Goal: Information Seeking & Learning: Find specific fact

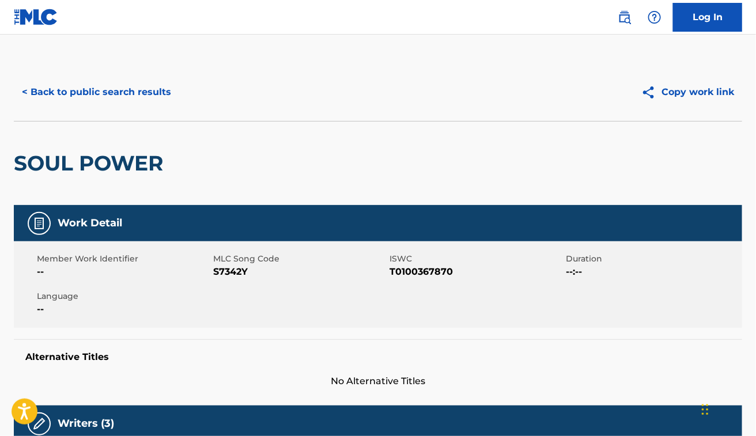
click at [148, 93] on button "< Back to public search results" at bounding box center [96, 92] width 165 height 29
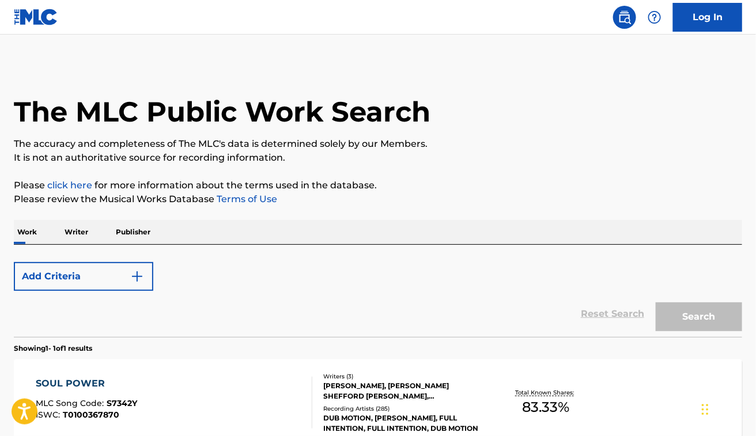
scroll to position [125, 0]
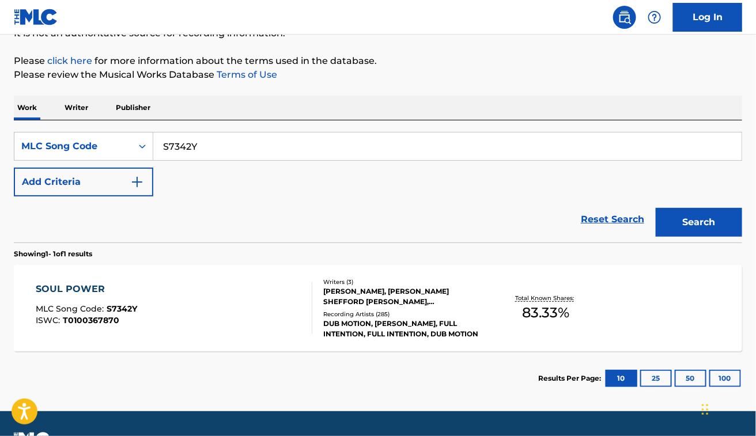
drag, startPoint x: 232, startPoint y: 151, endPoint x: 176, endPoint y: 31, distance: 132.6
click at [128, 160] on div "SearchWithCriteria34bf185f-c54e-4c8b-800b-b48f71379c65 MLC Song Code S7342Y" at bounding box center [378, 146] width 729 height 29
paste input "Q0487C"
click at [656, 208] on button "Search" at bounding box center [699, 222] width 86 height 29
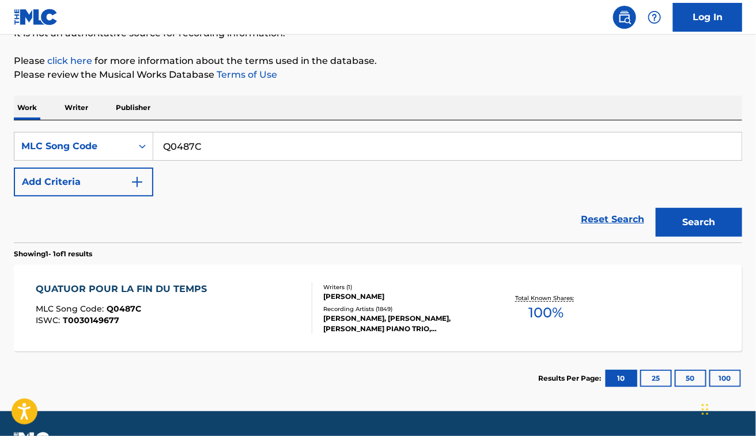
scroll to position [155, 0]
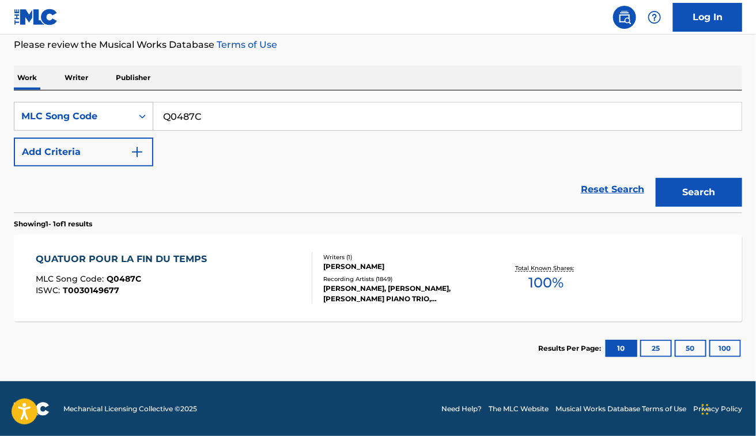
paste input "I3579"
type input "I3579C"
click at [656, 178] on button "Search" at bounding box center [699, 192] width 86 height 29
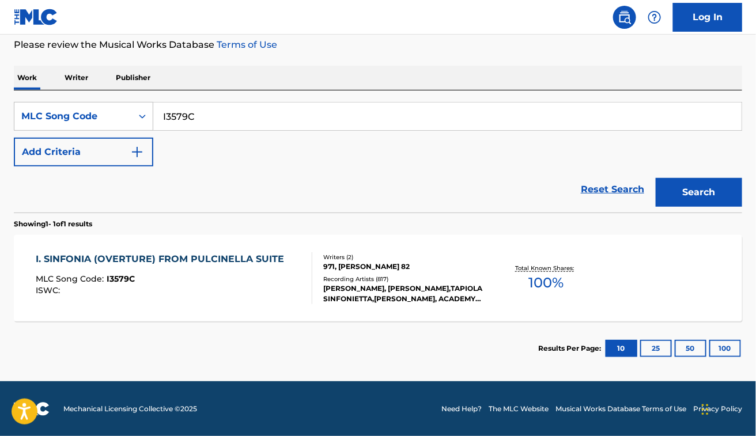
click at [180, 295] on div "I. SINFONIA (OVERTURE) FROM PULCINELLA SUITE MLC Song Code : I3579C ISWC :" at bounding box center [163, 279] width 254 height 52
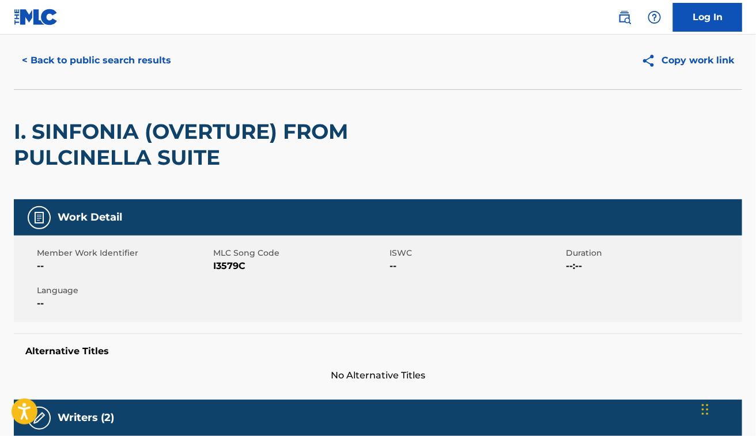
scroll to position [23, 0]
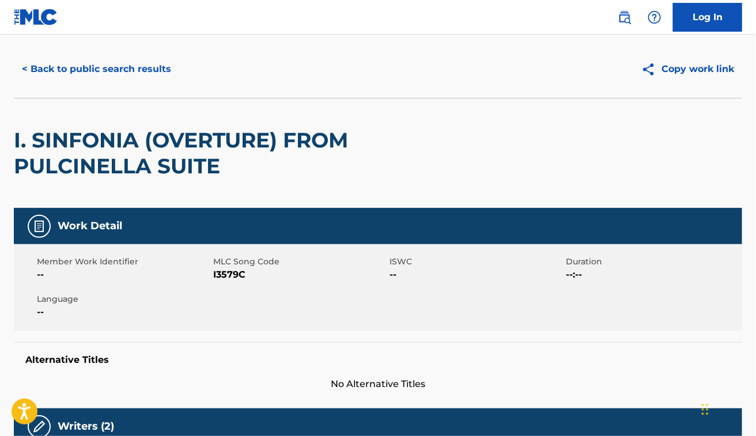
click at [135, 62] on button "< Back to public search results" at bounding box center [96, 69] width 165 height 29
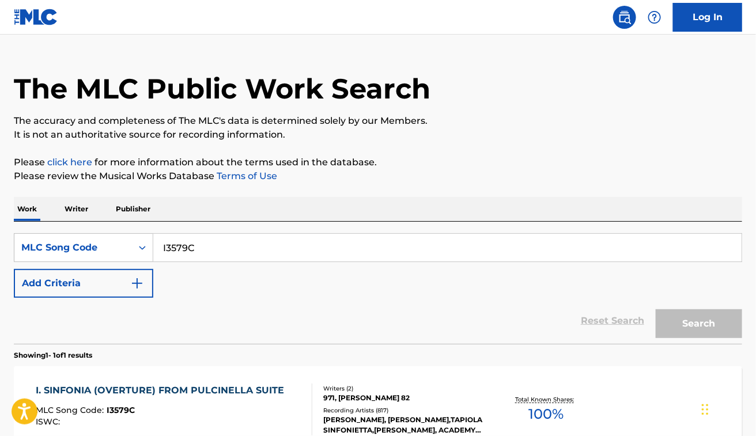
scroll to position [125, 0]
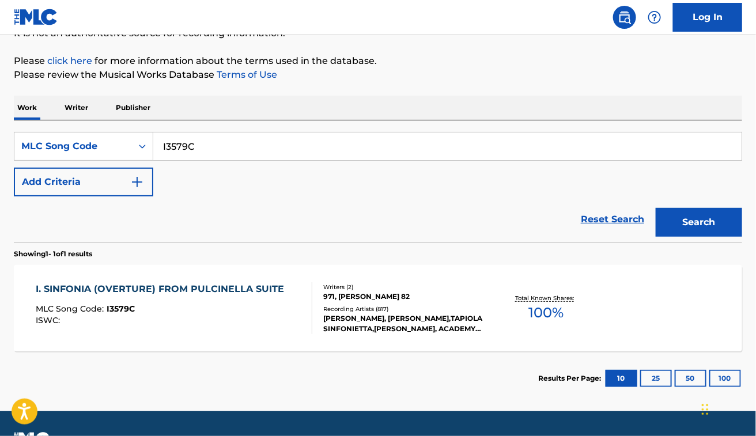
click at [275, 134] on input "I3579C" at bounding box center [447, 147] width 589 height 28
paste input "BV8SRG"
click at [656, 208] on button "Search" at bounding box center [699, 222] width 86 height 29
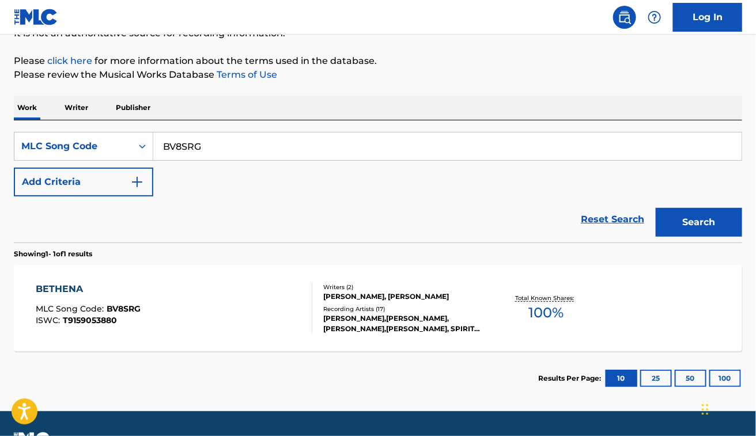
paste input "3569D"
click at [656, 208] on button "Search" at bounding box center [699, 222] width 86 height 29
paste input "W02857"
type input "W02857"
click at [656, 208] on button "Search" at bounding box center [699, 222] width 86 height 29
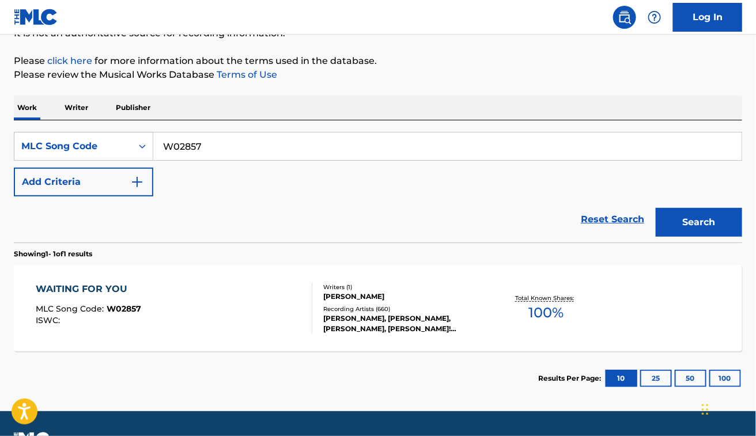
click at [217, 274] on div "WAITING FOR YOU MLC Song Code : W02857 ISWC : Writers ( 1 ) [PERSON_NAME] Recor…" at bounding box center [378, 308] width 729 height 86
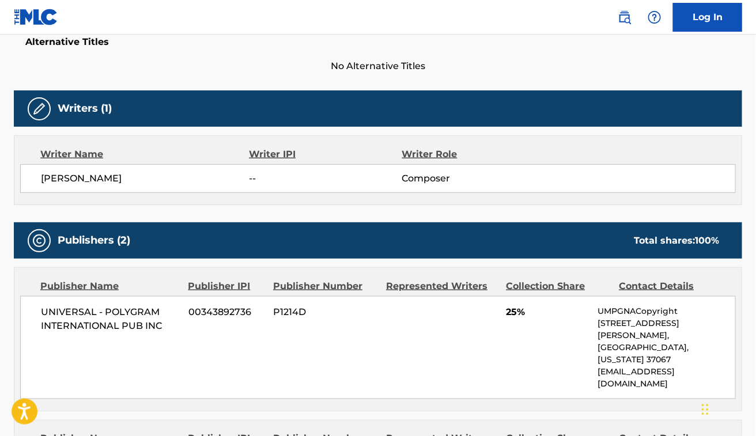
scroll to position [186, 0]
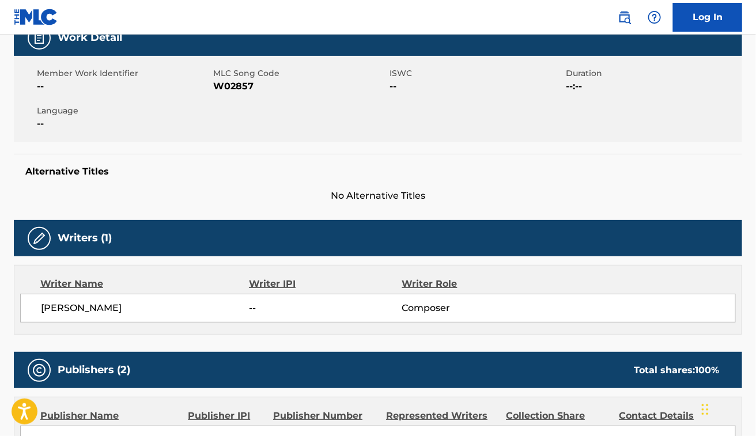
drag, startPoint x: 62, startPoint y: 309, endPoint x: 82, endPoint y: 287, distance: 30.6
click at [62, 309] on span "[PERSON_NAME]" at bounding box center [145, 309] width 209 height 14
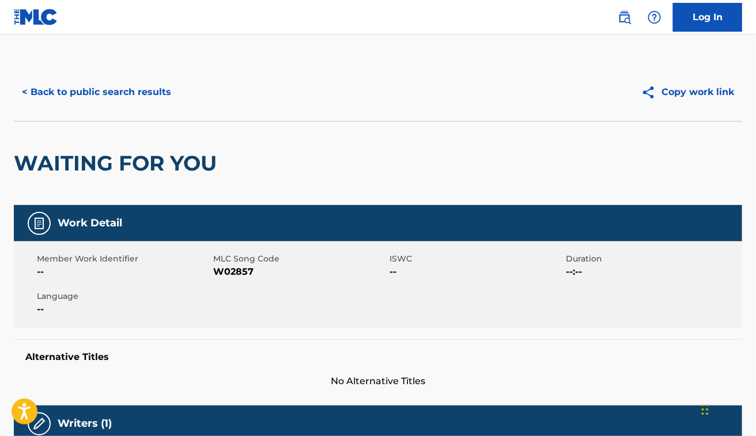
click at [148, 104] on button "< Back to public search results" at bounding box center [96, 92] width 165 height 29
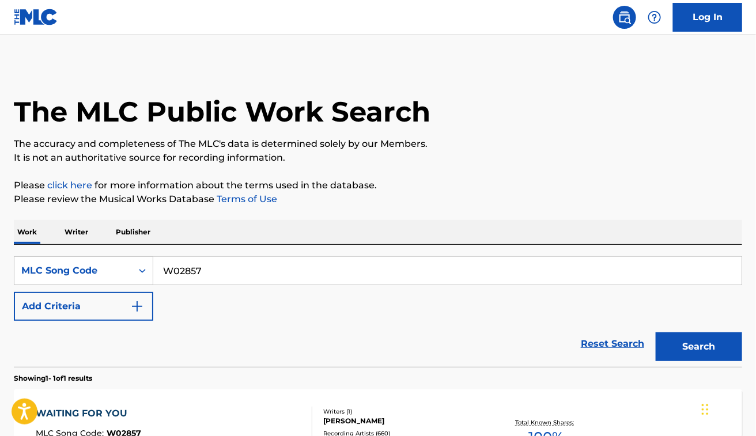
scroll to position [125, 0]
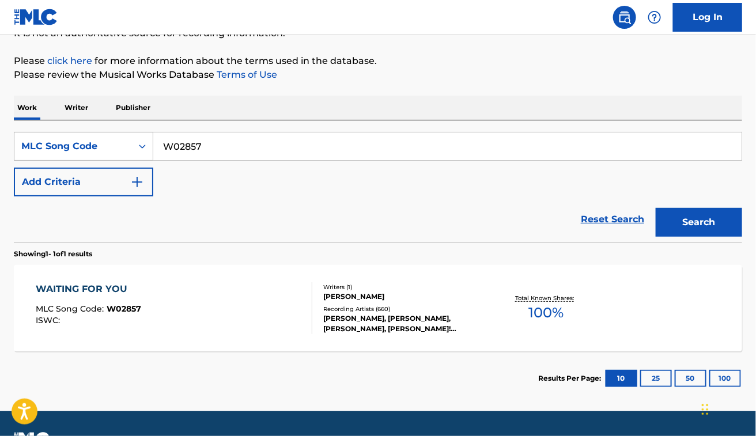
drag, startPoint x: 214, startPoint y: 153, endPoint x: 99, endPoint y: 139, distance: 116.2
click at [99, 139] on div "SearchWithCriteria34bf185f-c54e-4c8b-800b-b48f71379c65 MLC Song Code W02857" at bounding box center [378, 146] width 729 height 29
paste input "CC56IG"
click at [656, 208] on button "Search" at bounding box center [699, 222] width 86 height 29
paste input "BC3YY2"
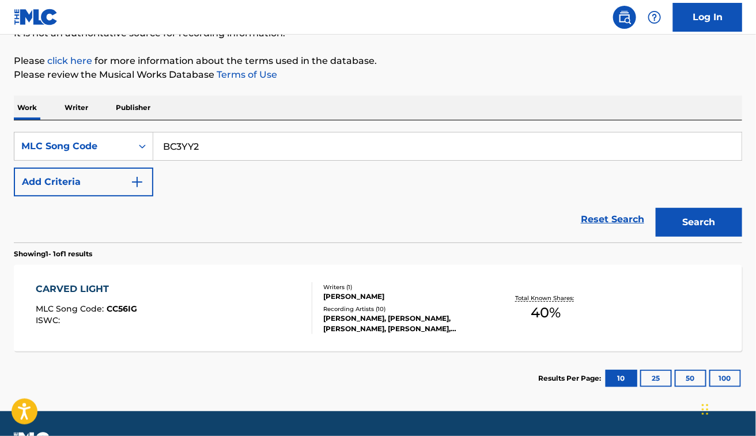
click at [656, 208] on button "Search" at bounding box center [699, 222] width 86 height 29
click at [381, 180] on div "SearchWithCriteria34bf185f-c54e-4c8b-800b-b48f71379c65 MLC Song Code BC3YY2 Add…" at bounding box center [378, 164] width 729 height 65
click at [301, 157] on input "BC3YY2" at bounding box center [447, 147] width 589 height 28
paste input "DS4VWE"
type input "DS4VWE"
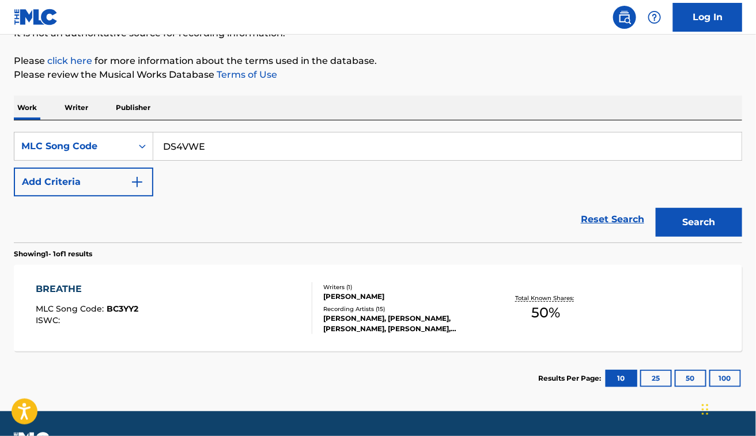
click at [656, 208] on button "Search" at bounding box center [699, 222] width 86 height 29
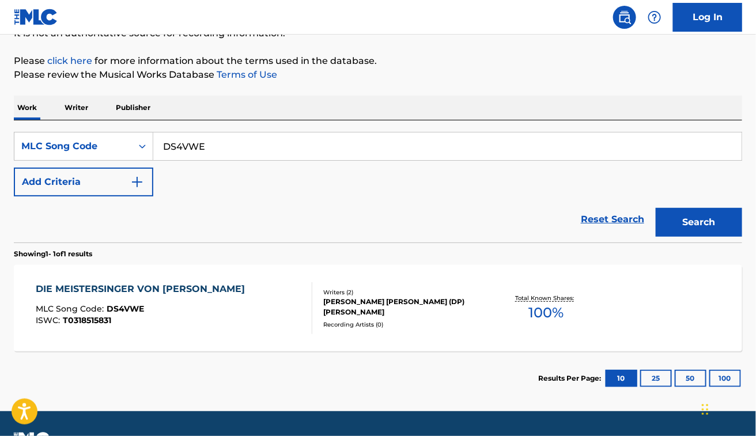
click at [219, 327] on div "DIE MEISTERSINGER VON [PERSON_NAME] MLC Song Code : DS4VWE ISWC : T0318515831" at bounding box center [143, 308] width 215 height 52
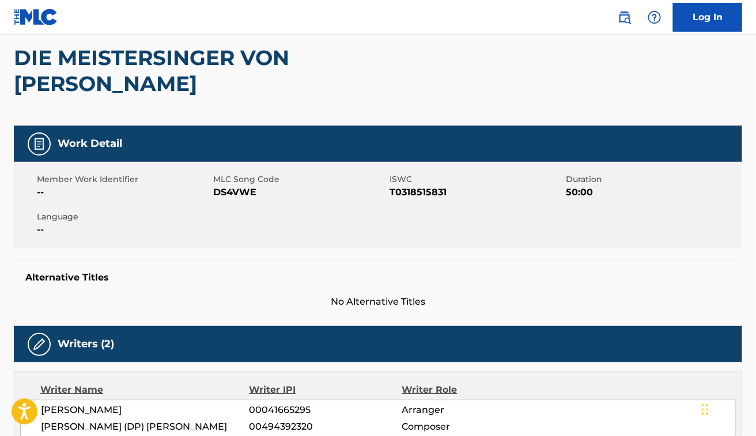
scroll to position [107, 0]
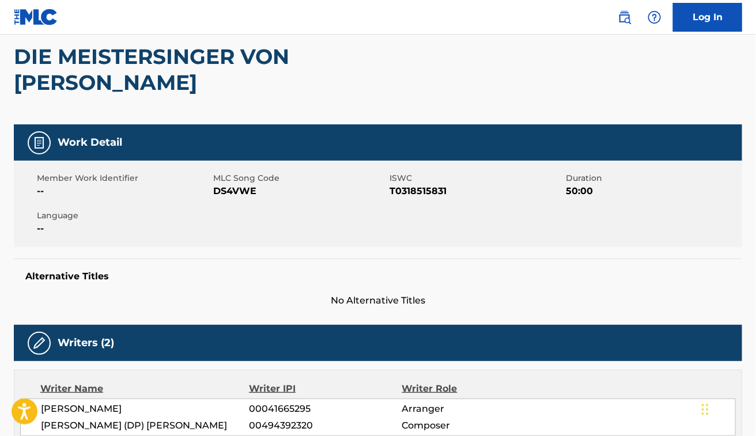
click at [80, 402] on span "[PERSON_NAME]" at bounding box center [145, 409] width 209 height 14
copy div "[PERSON_NAME]"
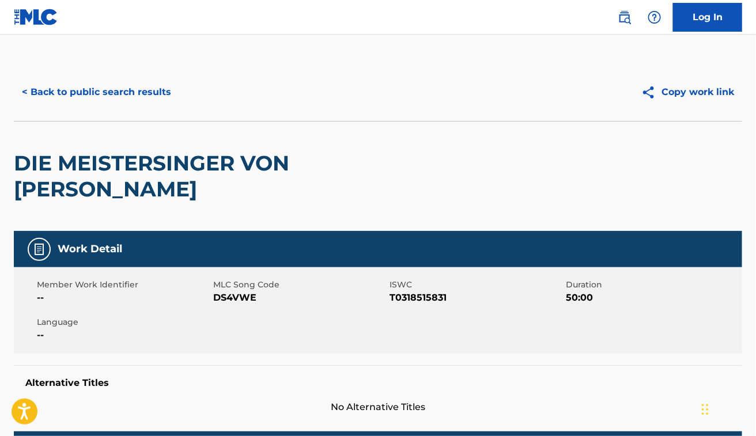
click at [137, 76] on div "< Back to public search results Copy work link" at bounding box center [378, 92] width 729 height 58
click at [145, 93] on button "< Back to public search results" at bounding box center [96, 92] width 165 height 29
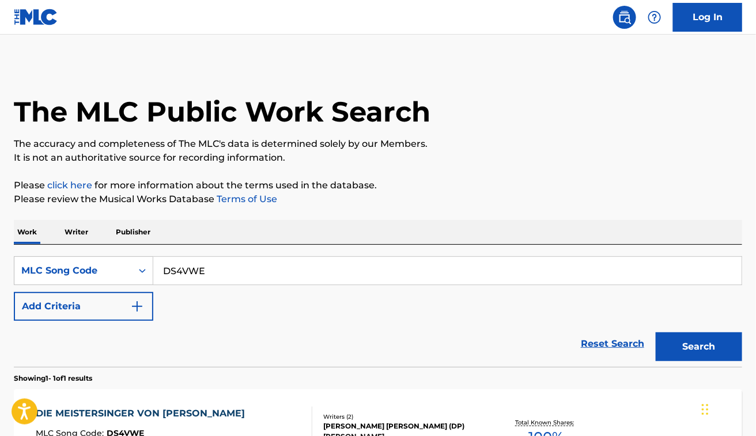
scroll to position [125, 0]
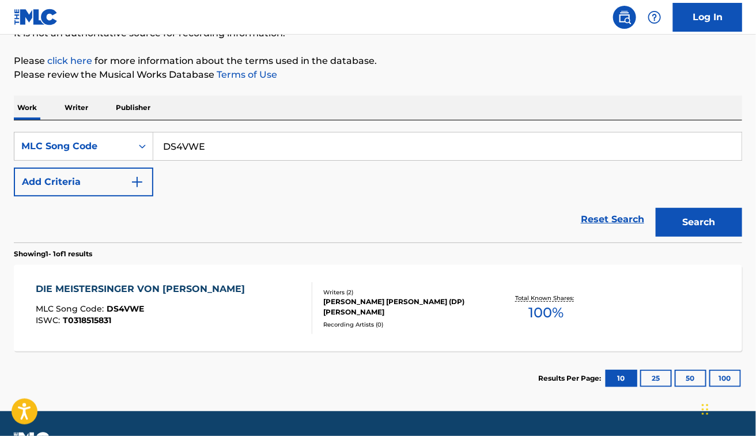
click at [320, 156] on input "DS4VWE" at bounding box center [447, 147] width 589 height 28
paste input "VD0HV"
type input "DVD0HV"
click at [656, 208] on button "Search" at bounding box center [699, 222] width 86 height 29
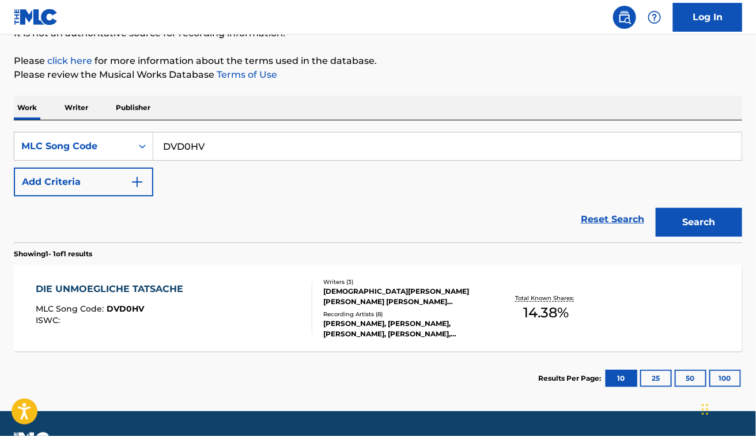
click at [250, 289] on div "DIE UNMOEGLICHE TATSACHE MLC Song Code : DVD0HV ISWC :" at bounding box center [174, 308] width 277 height 52
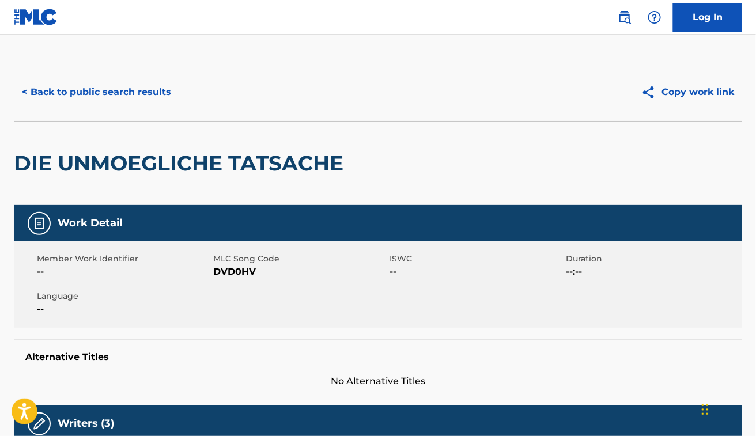
click at [135, 85] on button "< Back to public search results" at bounding box center [96, 92] width 165 height 29
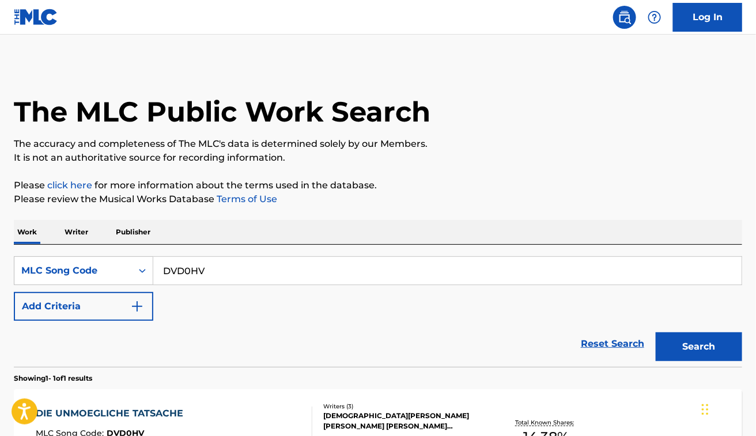
scroll to position [125, 0]
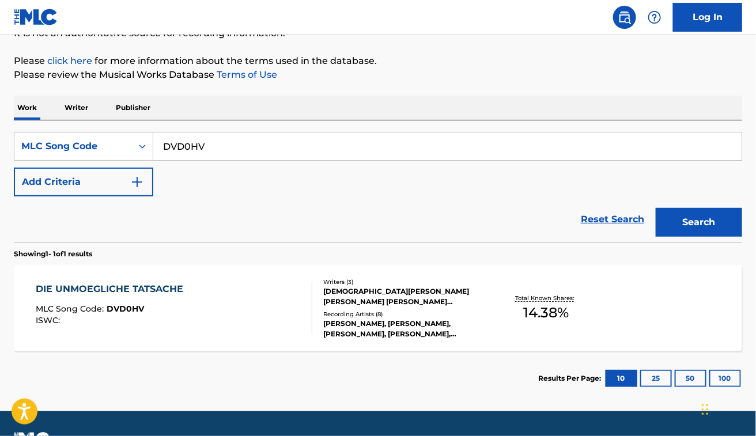
click at [263, 145] on input "DVD0HV" at bounding box center [447, 147] width 589 height 28
paste input "W39C37"
type input "W39C37"
click at [656, 208] on button "Search" at bounding box center [699, 222] width 86 height 29
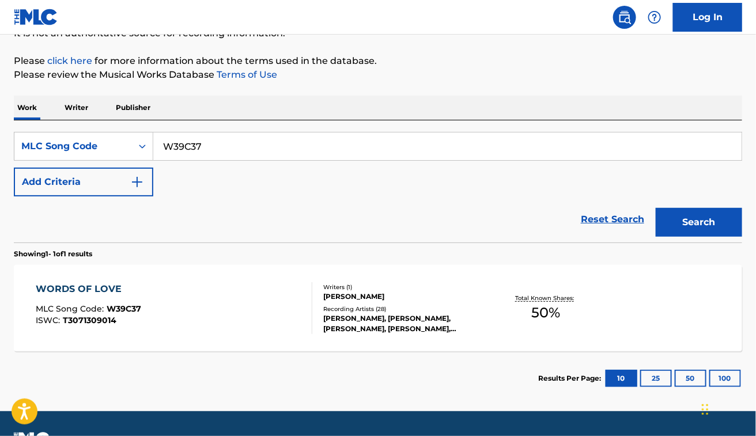
click at [251, 270] on div "WORDS OF LOVE MLC Song Code : W39C37 ISWC : T3071309014 Writers ( 1 ) [PERSON_N…" at bounding box center [378, 308] width 729 height 86
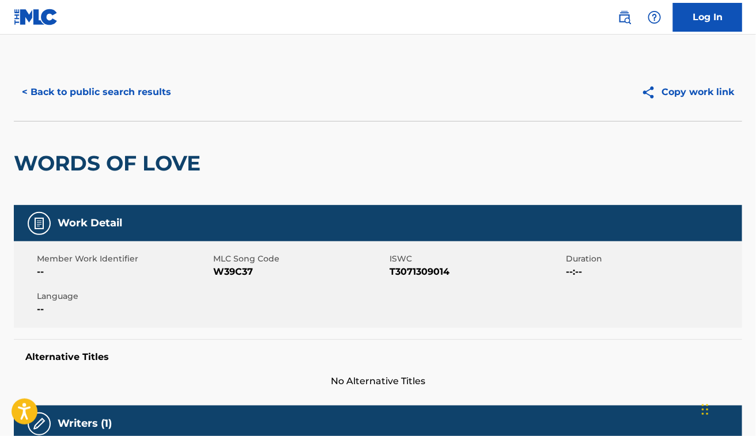
click at [110, 89] on button "< Back to public search results" at bounding box center [96, 92] width 165 height 29
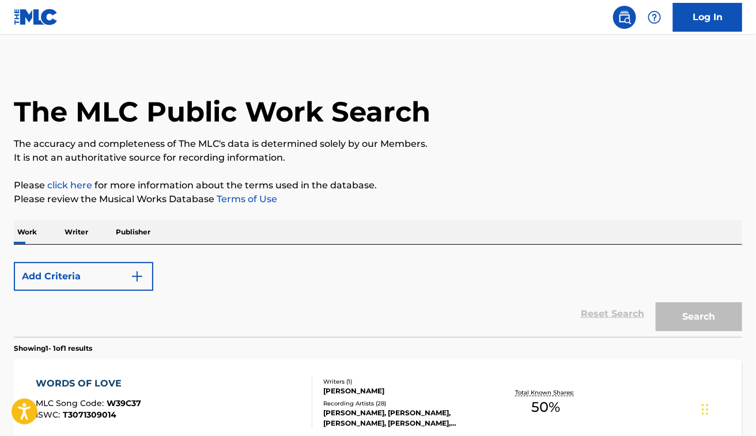
scroll to position [125, 0]
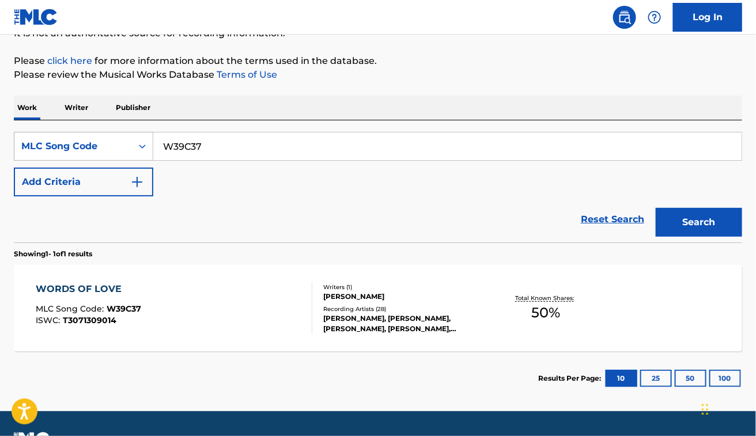
drag, startPoint x: 219, startPoint y: 142, endPoint x: 72, endPoint y: 145, distance: 147.1
click at [72, 145] on div "SearchWithCriteria34bf185f-c54e-4c8b-800b-b48f71379c65 MLC Song Code W39C37" at bounding box center [378, 146] width 729 height 29
paste input "SVALV"
click at [656, 208] on button "Search" at bounding box center [699, 222] width 86 height 29
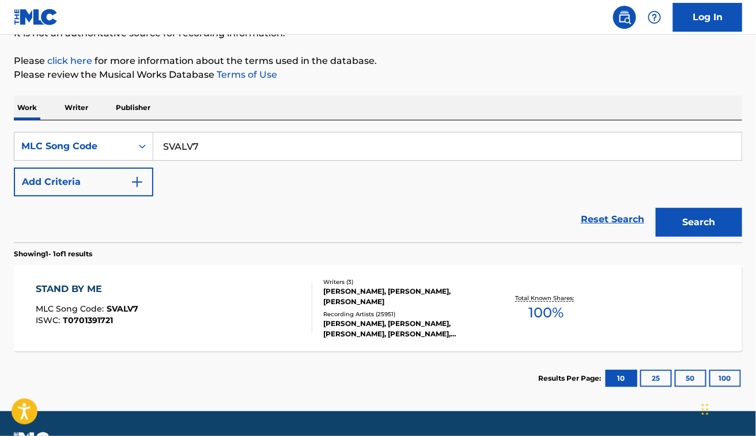
paste input "24011"
type input "S24011"
click at [656, 208] on button "Search" at bounding box center [699, 222] width 86 height 29
